Goal: Task Accomplishment & Management: Manage account settings

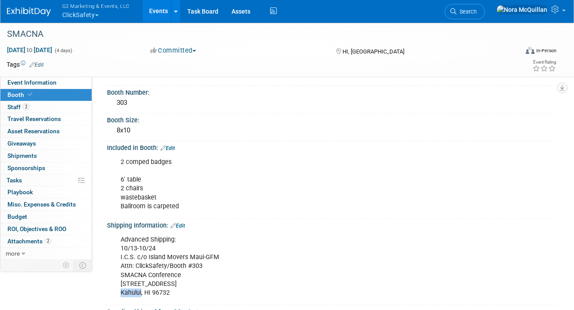
click at [72, 17] on button "G2 Marketing & Events, LLC ClickSafety" at bounding box center [100, 11] width 79 height 23
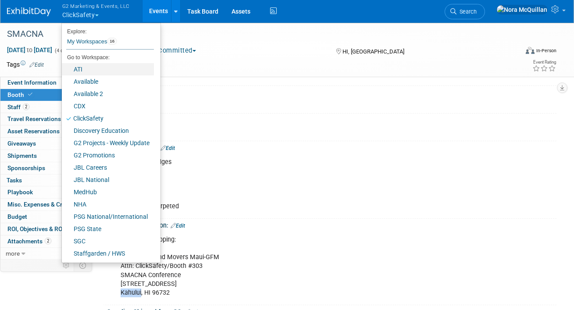
click at [78, 69] on link "ATI" at bounding box center [108, 69] width 92 height 12
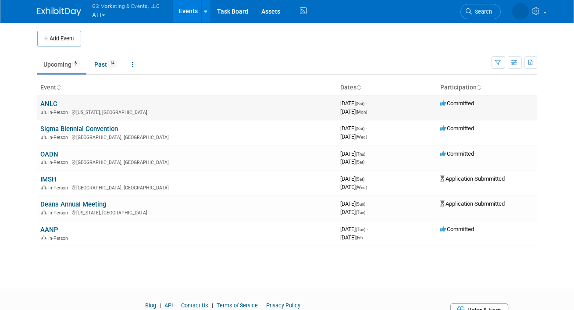
click at [48, 104] on link "ANLC" at bounding box center [49, 104] width 17 height 8
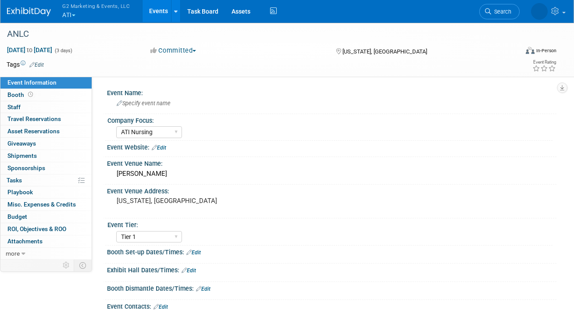
select select "ATI Nursing"
select select "Tier 1"
click at [40, 95] on link "Booth" at bounding box center [45, 95] width 91 height 12
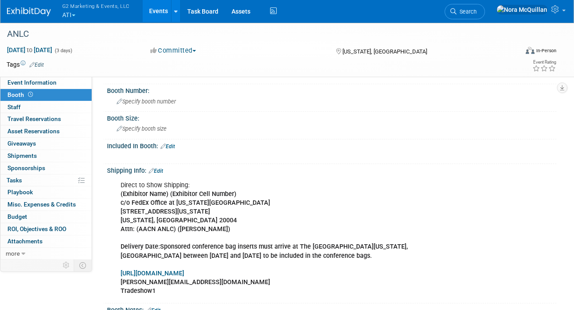
scroll to position [89, 0]
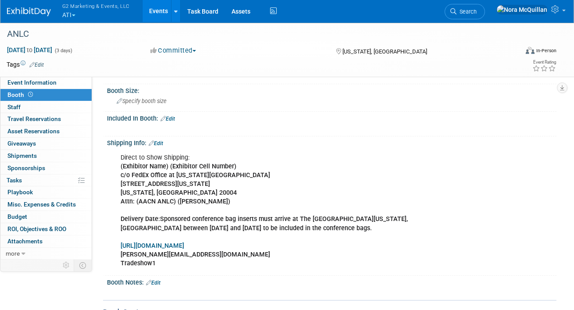
drag, startPoint x: 225, startPoint y: 201, endPoint x: 120, endPoint y: 160, distance: 113.0
click at [120, 160] on div "Direct to Show Shipping: (Exhibitor Name) (Exhibitor Cell Number) c/o FedEx Off…" at bounding box center [291, 210] width 354 height 123
copy div "Direct to Show Shipping: (Exhibitor Name) (Exhibitor Cell Number) c/o FedEx Off…"
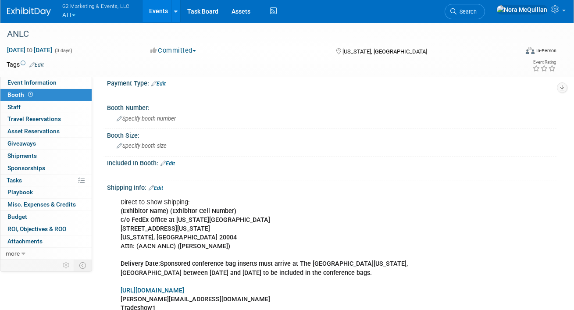
scroll to position [33, 0]
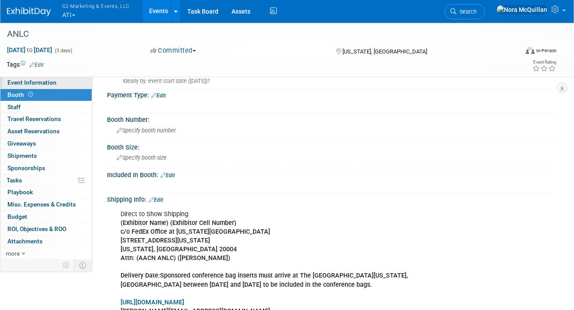
click at [50, 84] on span "Event Information" at bounding box center [31, 82] width 49 height 7
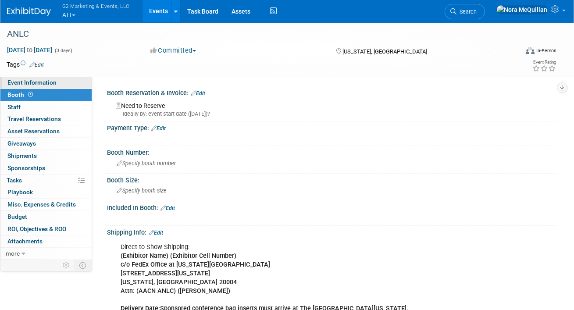
select select "ATI Nursing"
select select "Tier 1"
